Goal: Check status: Check status

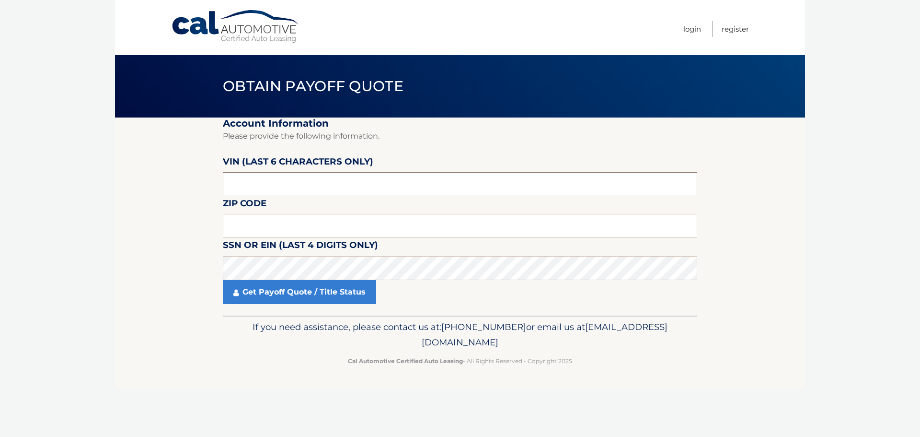
click at [252, 181] on input "text" at bounding box center [460, 184] width 475 height 24
type input "564023"
click at [261, 223] on input "text" at bounding box center [460, 226] width 475 height 24
type input "15237"
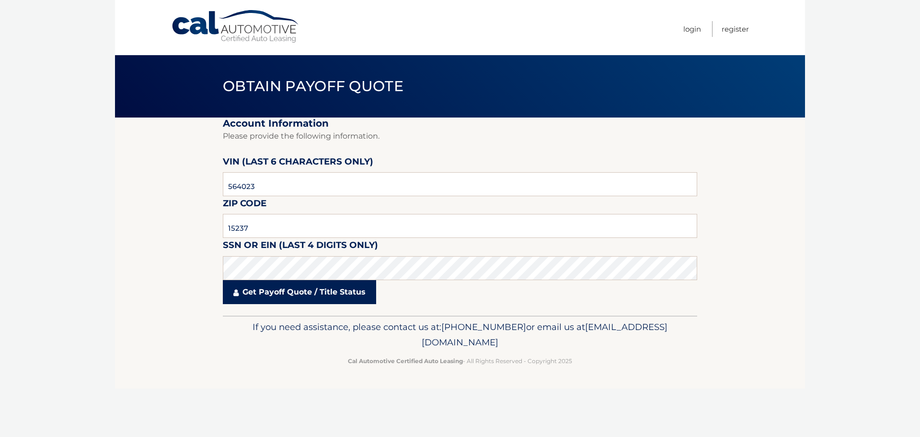
click at [280, 292] on link "Get Payoff Quote / Title Status" at bounding box center [299, 292] width 153 height 24
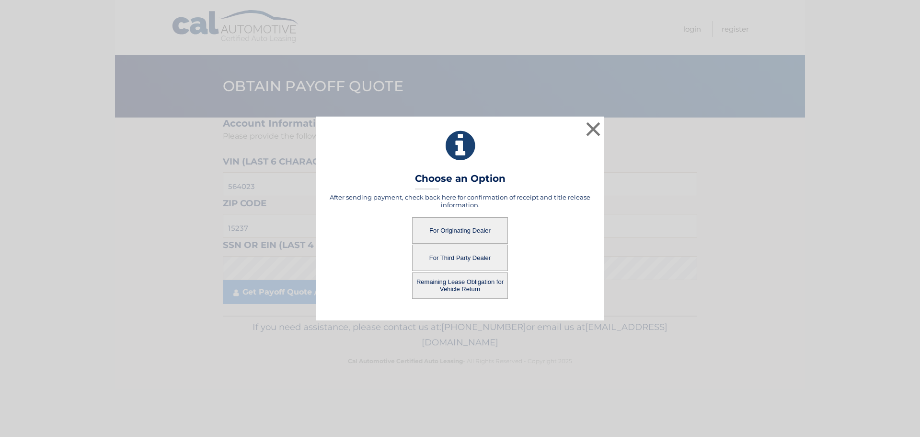
click at [440, 230] on button "For Originating Dealer" at bounding box center [460, 230] width 96 height 26
click at [451, 234] on button "For Originating Dealer" at bounding box center [460, 230] width 96 height 26
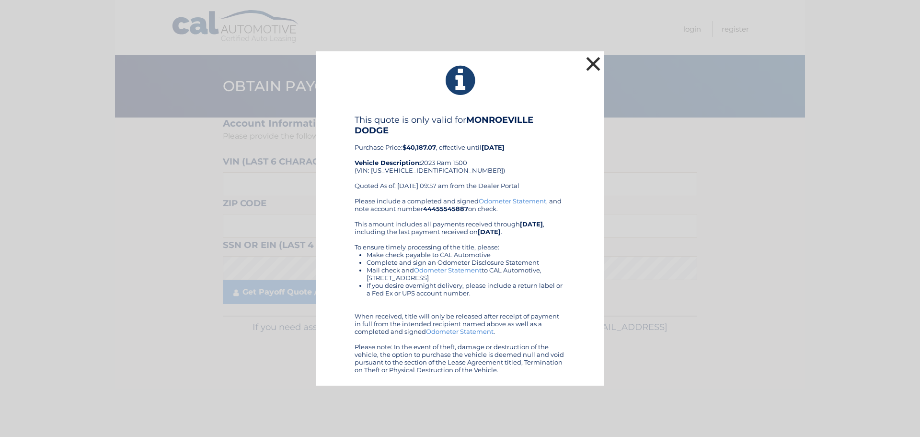
click at [594, 65] on button "×" at bounding box center [593, 63] width 19 height 19
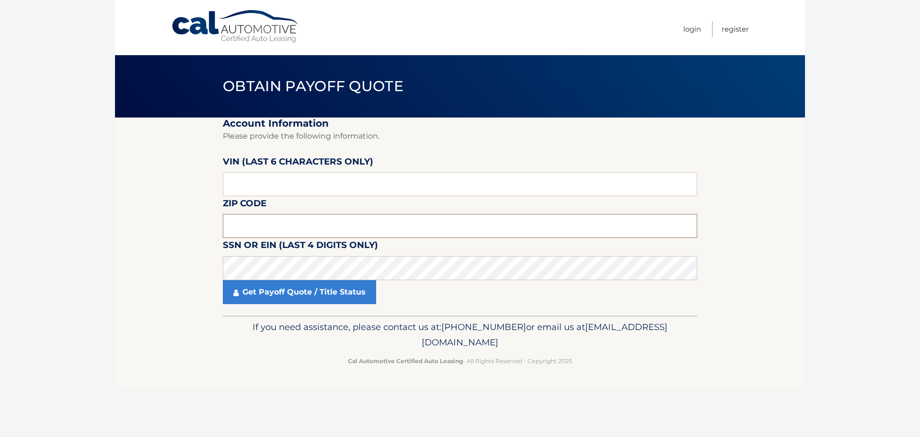
click at [314, 234] on input "text" at bounding box center [460, 226] width 475 height 24
type input "15237"
click at [299, 189] on input "text" at bounding box center [460, 184] width 475 height 24
click at [268, 190] on input "text" at bounding box center [460, 184] width 475 height 24
type input "564023"
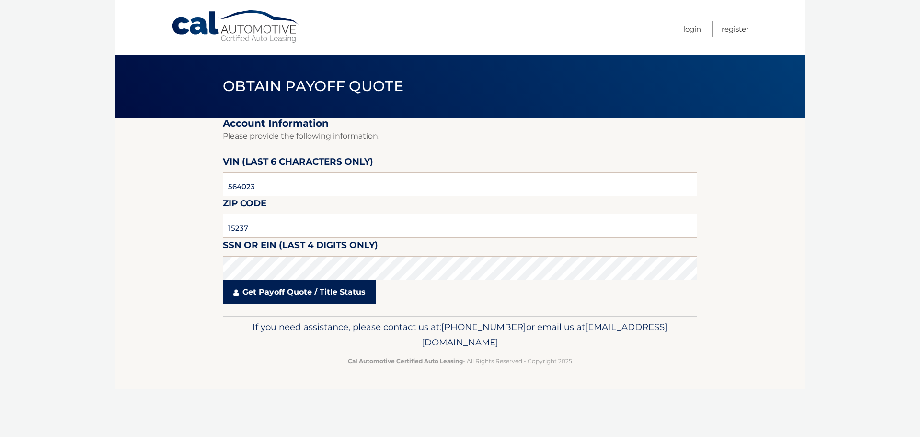
click at [284, 298] on link "Get Payoff Quote / Title Status" at bounding box center [299, 292] width 153 height 24
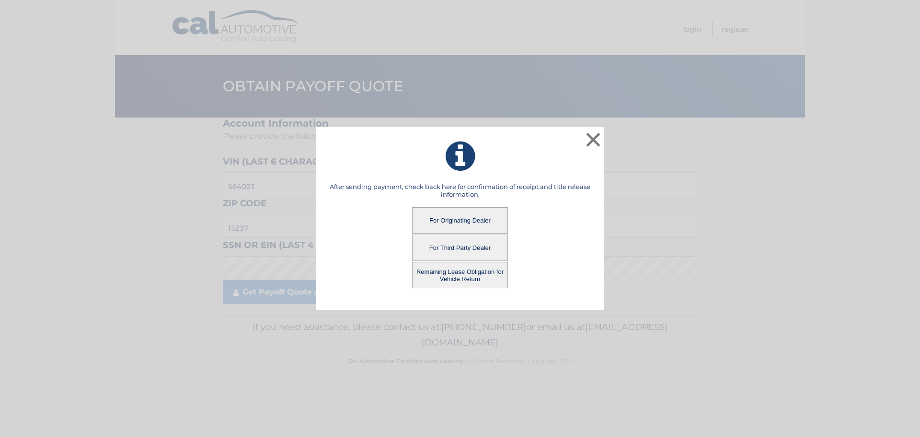
click at [454, 279] on button "Remaining Lease Obligation for Vehicle Return" at bounding box center [460, 275] width 96 height 26
click at [434, 272] on button "Remaining Lease Obligation for Vehicle Return" at bounding box center [460, 275] width 96 height 26
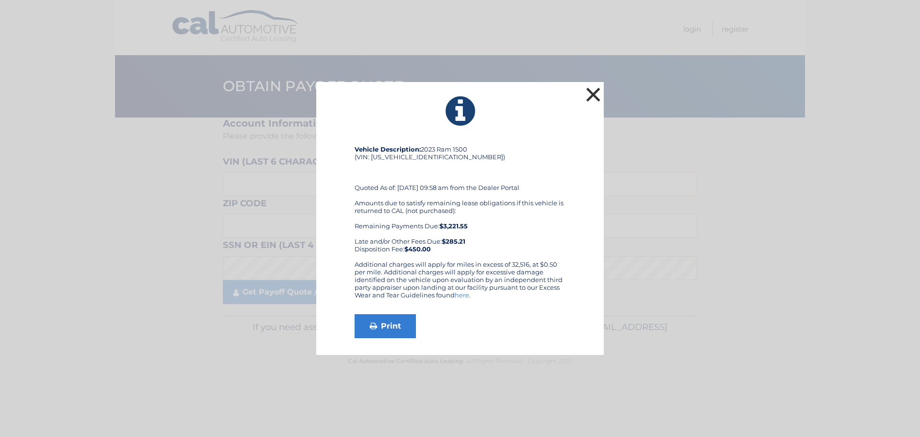
click at [592, 93] on button "×" at bounding box center [593, 94] width 19 height 19
